Goal: Task Accomplishment & Management: Complete application form

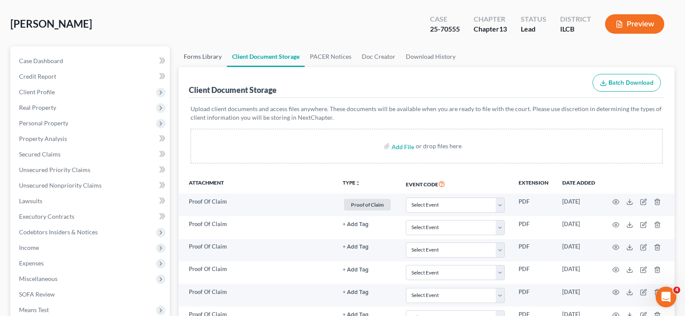
click at [212, 57] on link "Forms Library" at bounding box center [202, 56] width 48 height 21
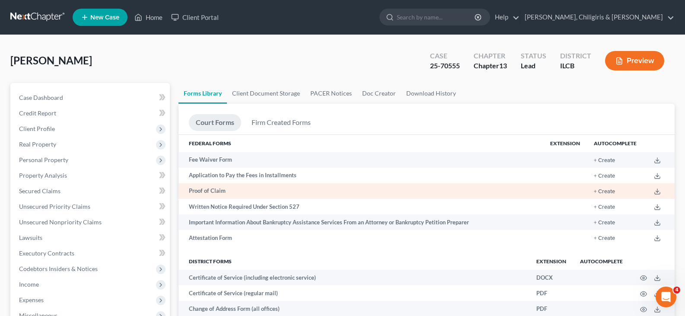
click at [610, 195] on td "+ Create" at bounding box center [615, 191] width 57 height 16
click at [604, 191] on button "+ Create" at bounding box center [603, 192] width 21 height 6
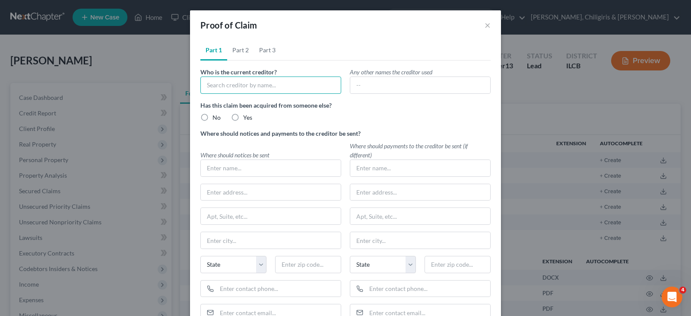
click at [272, 88] on input "text" at bounding box center [270, 84] width 141 height 17
type input "Macon County, as Trustee"
click at [213, 117] on label "No" at bounding box center [217, 117] width 8 height 9
click at [216, 117] on input "No" at bounding box center [219, 116] width 6 height 6
radio input "true"
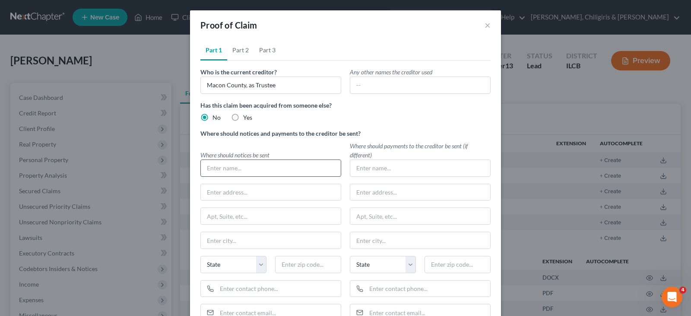
click at [217, 163] on input "text" at bounding box center [271, 168] width 140 height 16
type input "N"
type input "[PERSON_NAME], [PERSON_NAME] & Associates"
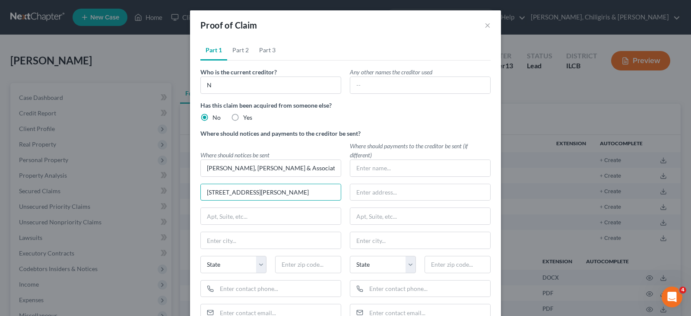
type input "[STREET_ADDRESS][PERSON_NAME]"
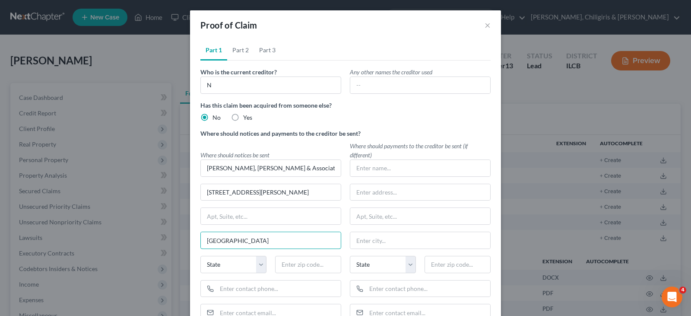
type input "[GEOGRAPHIC_DATA]"
select select "14"
type input "62025"
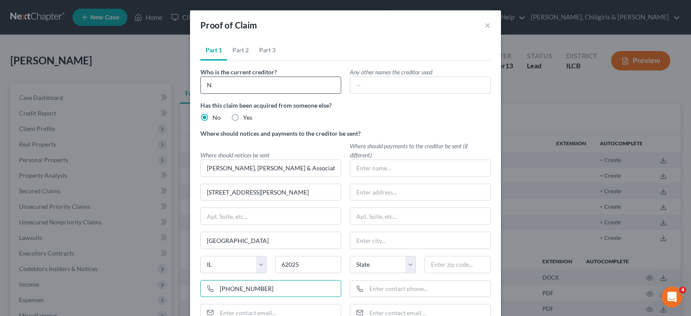
type input "[PHONE_NUMBER]"
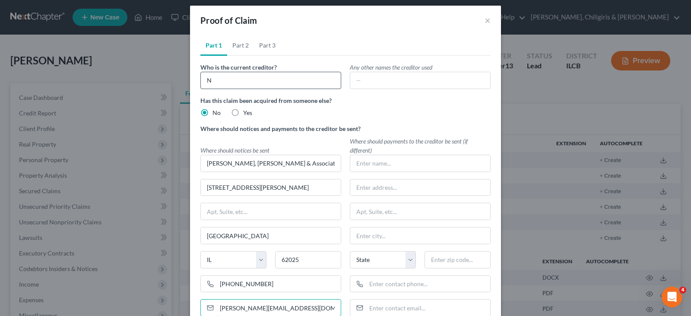
type input "[PERSON_NAME][EMAIL_ADDRESS][DOMAIN_NAME]"
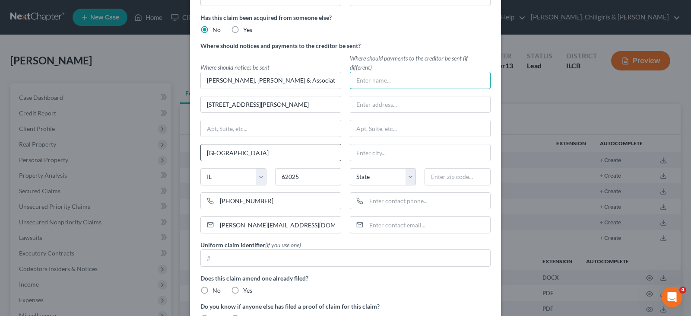
scroll to position [113, 0]
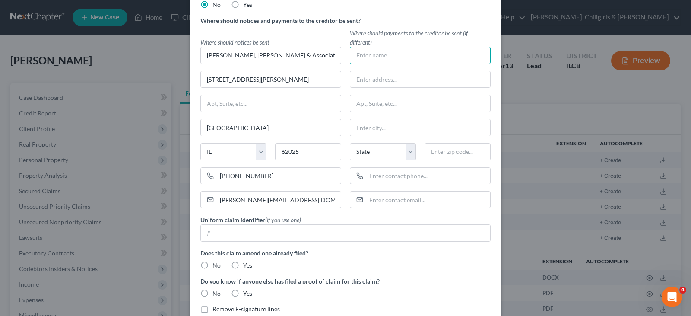
click at [213, 264] on label "No" at bounding box center [217, 265] width 8 height 9
click at [216, 264] on input "No" at bounding box center [219, 264] width 6 height 6
radio input "true"
click at [213, 292] on label "No" at bounding box center [217, 293] width 8 height 9
click at [216, 292] on input "No" at bounding box center [219, 292] width 6 height 6
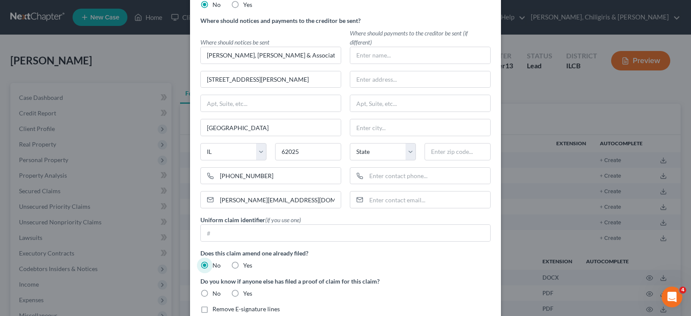
radio input "true"
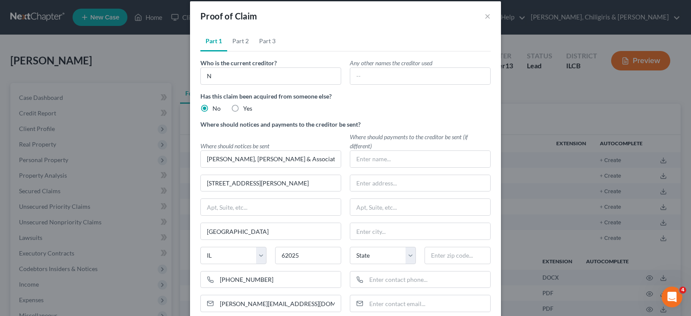
scroll to position [0, 0]
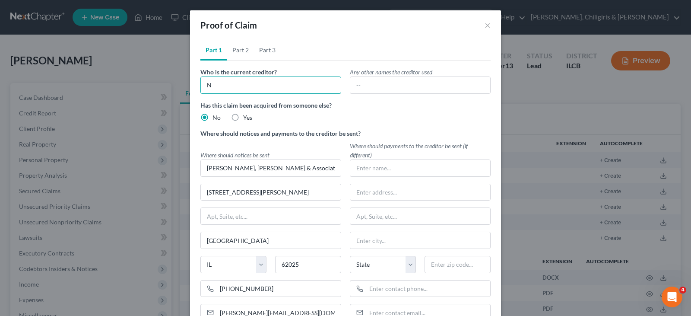
click at [224, 87] on input "N" at bounding box center [270, 84] width 141 height 17
type input "Macon County, as Trustee"
click at [236, 50] on link "Part 2" at bounding box center [240, 50] width 27 height 21
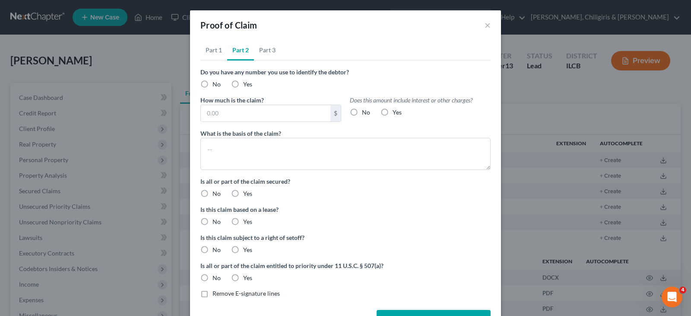
click at [213, 85] on label "No" at bounding box center [217, 84] width 8 height 9
click at [216, 85] on input "No" at bounding box center [219, 83] width 6 height 6
radio input "true"
click at [213, 114] on input "text" at bounding box center [266, 113] width 130 height 16
type input "1,754.57"
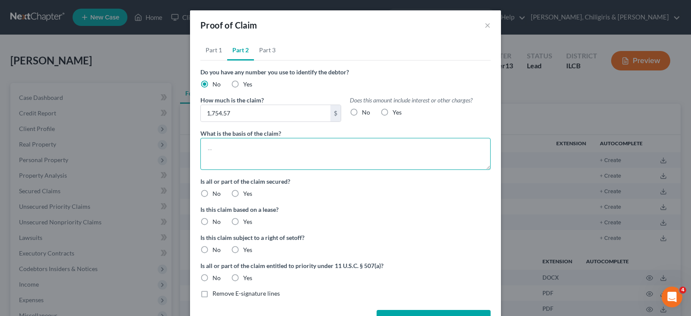
click at [214, 143] on textarea at bounding box center [345, 154] width 290 height 32
type textarea "Real estate tax arrearage - [STREET_ADDRESS]"
click at [243, 193] on label "Yes" at bounding box center [247, 193] width 9 height 9
click at [247, 193] on input "Yes" at bounding box center [250, 192] width 6 height 6
radio input "true"
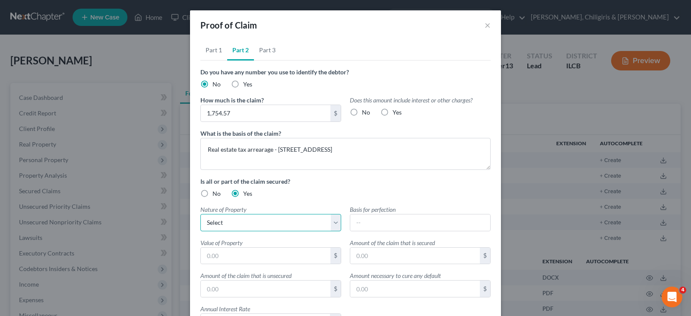
click at [229, 220] on select "Select Real Estate Motor Vehicle Other" at bounding box center [270, 222] width 141 height 17
select select "0"
click at [200, 214] on select "Select Real Estate Motor Vehicle Other" at bounding box center [270, 222] width 141 height 17
click at [261, 257] on input "text" at bounding box center [266, 256] width 130 height 16
type input "17,656.00"
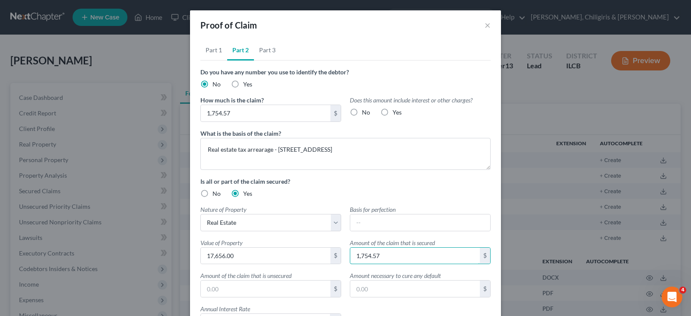
type input "1,754.57"
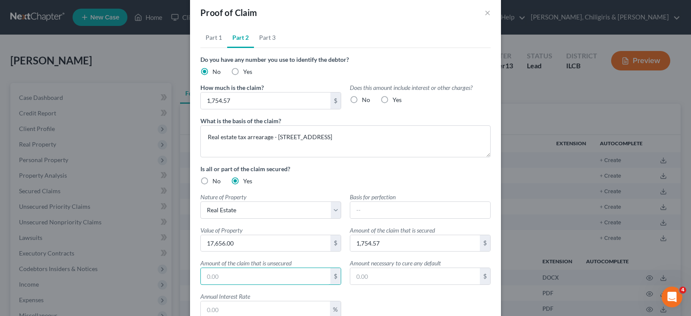
scroll to position [54, 0]
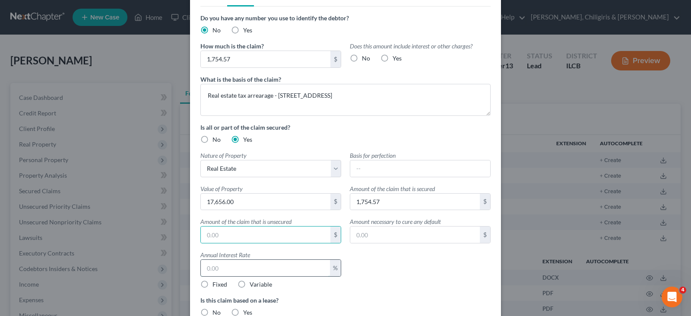
click at [251, 265] on input "text" at bounding box center [265, 268] width 129 height 16
type input "12"
click at [213, 284] on label "Fixed" at bounding box center [220, 284] width 15 height 9
click at [216, 284] on input "Fixed" at bounding box center [219, 283] width 6 height 6
radio input "true"
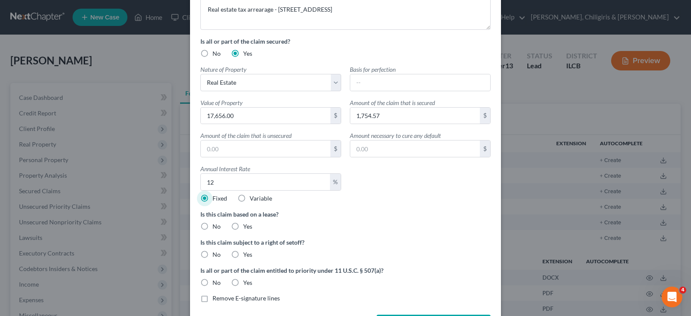
scroll to position [162, 0]
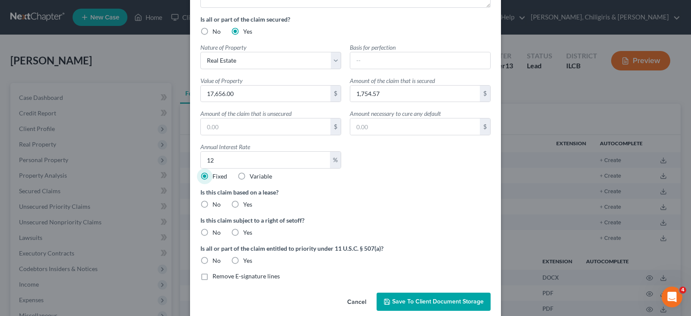
click at [213, 204] on label "No" at bounding box center [217, 204] width 8 height 9
click at [216, 204] on input "No" at bounding box center [219, 203] width 6 height 6
radio input "true"
click at [213, 231] on label "No" at bounding box center [217, 232] width 8 height 9
click at [216, 231] on input "No" at bounding box center [219, 231] width 6 height 6
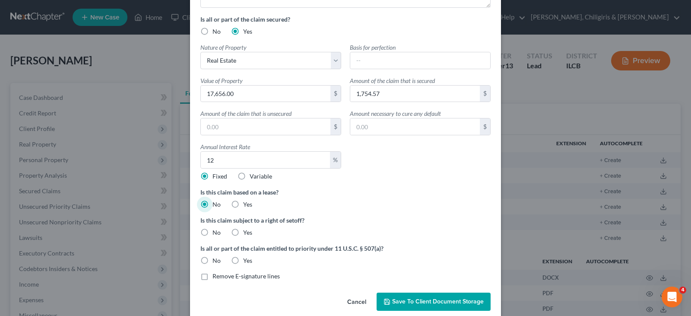
radio input "true"
click at [213, 262] on label "No" at bounding box center [217, 260] width 8 height 9
click at [216, 262] on input "No" at bounding box center [219, 259] width 6 height 6
radio input "true"
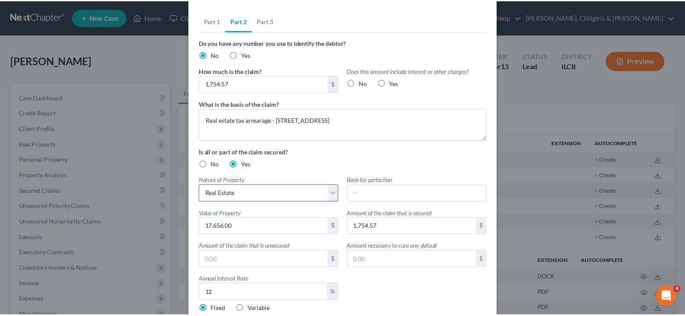
scroll to position [0, 0]
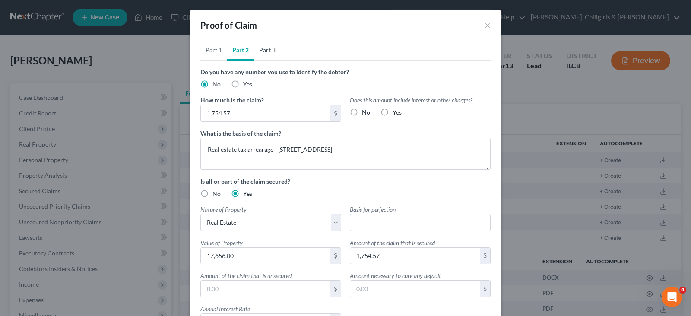
click at [267, 51] on link "Part 3" at bounding box center [267, 50] width 27 height 21
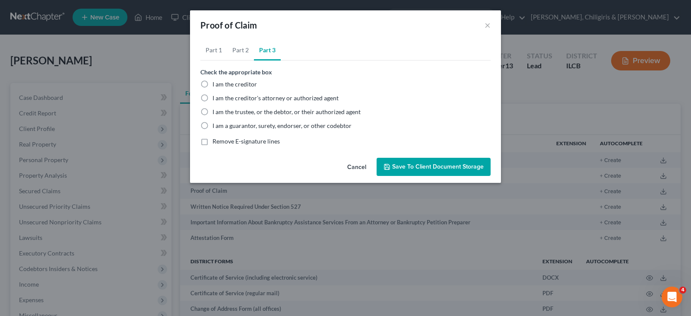
click at [213, 113] on label "I am the trustee, or the debtor, or their authorized agent" at bounding box center [287, 112] width 148 height 9
click at [216, 113] on input "I am the trustee, or the debtor, or their authorized agent" at bounding box center [219, 111] width 6 height 6
radio input "true"
click at [388, 166] on icon "button" at bounding box center [387, 166] width 7 height 7
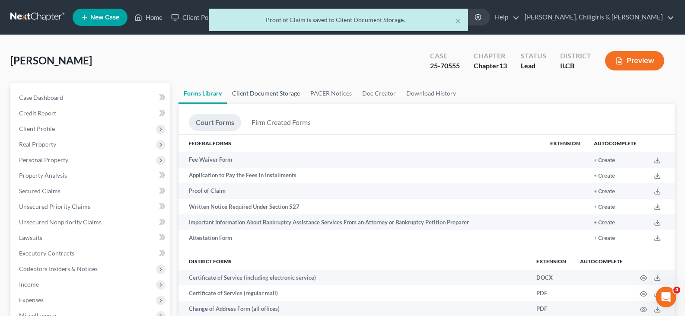
click at [283, 96] on link "Client Document Storage" at bounding box center [266, 93] width 78 height 21
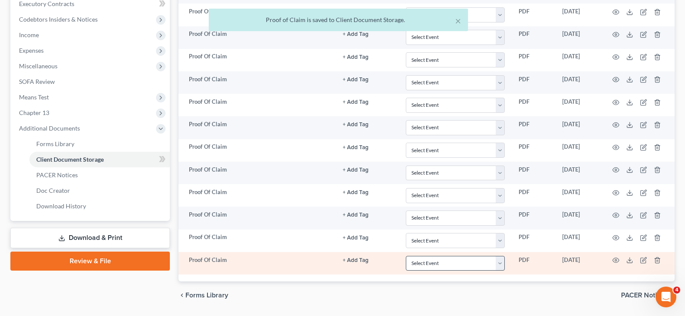
scroll to position [275, 0]
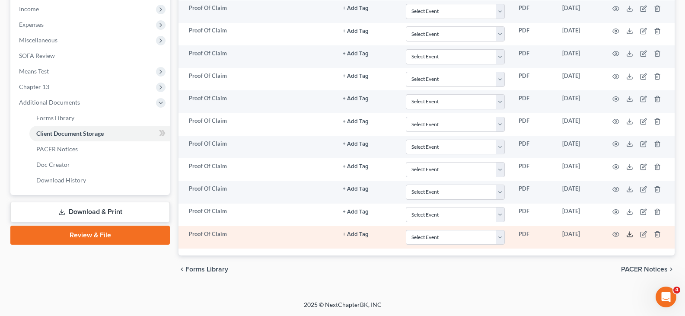
click at [631, 234] on polyline at bounding box center [629, 234] width 3 height 1
